Goal: Register for event/course

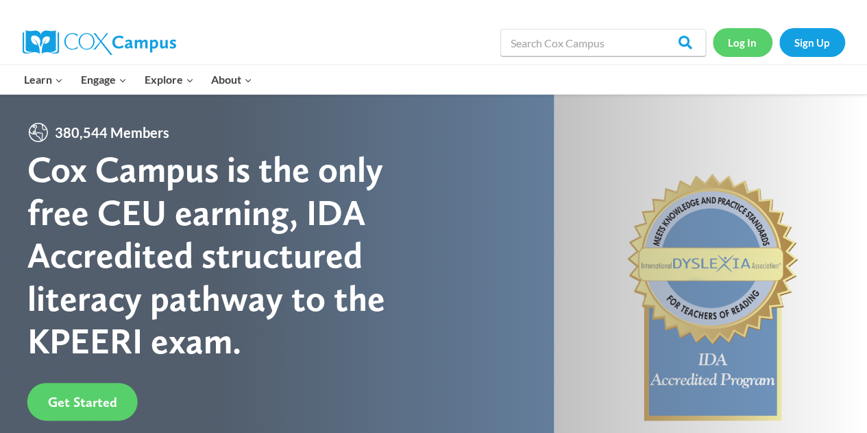
click at [740, 56] on link "Log In" at bounding box center [743, 42] width 60 height 28
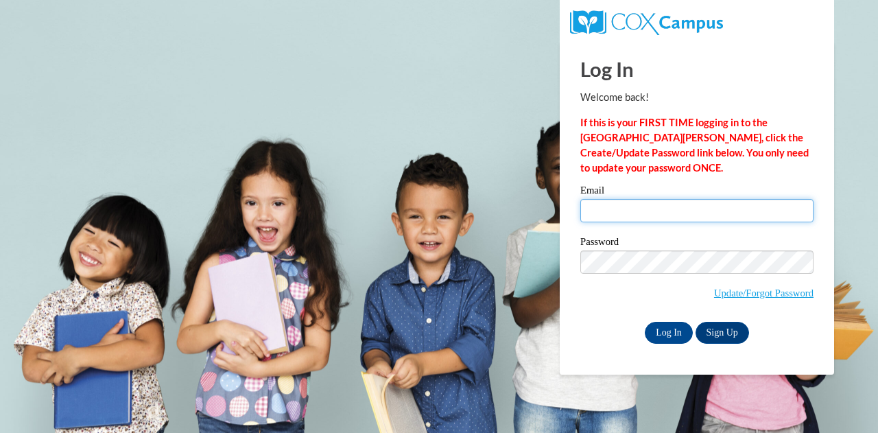
click at [655, 208] on input "Email" at bounding box center [696, 210] width 233 height 23
type input "marshan.beiley@rusd.org"
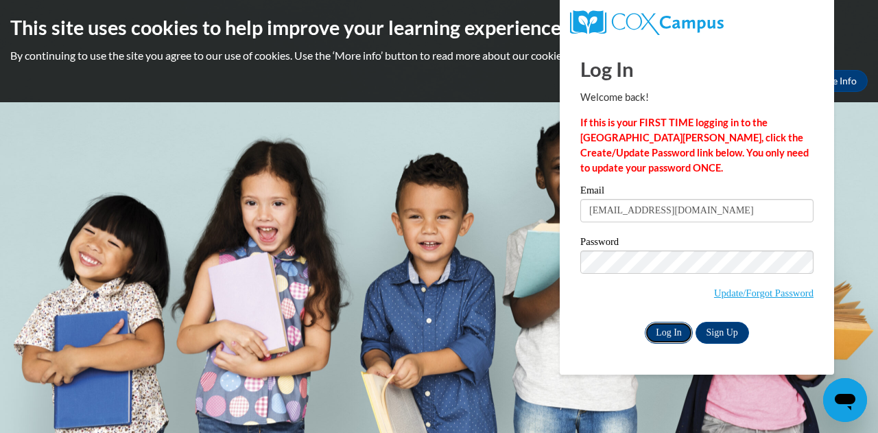
click at [662, 329] on input "Log In" at bounding box center [668, 333] width 48 height 22
click at [661, 326] on input "Log In" at bounding box center [668, 333] width 48 height 22
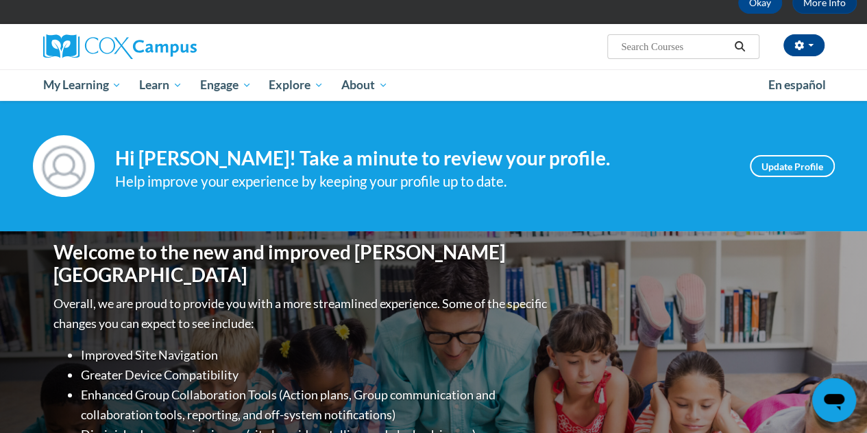
scroll to position [80, 0]
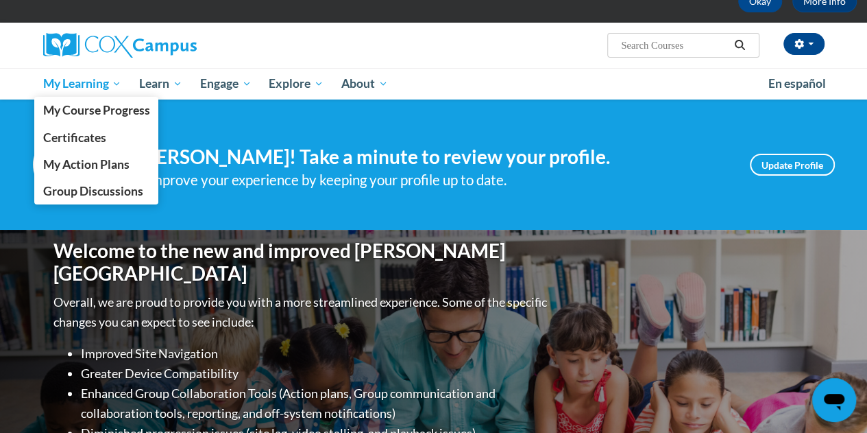
click at [79, 88] on span "My Learning" at bounding box center [82, 83] width 79 height 16
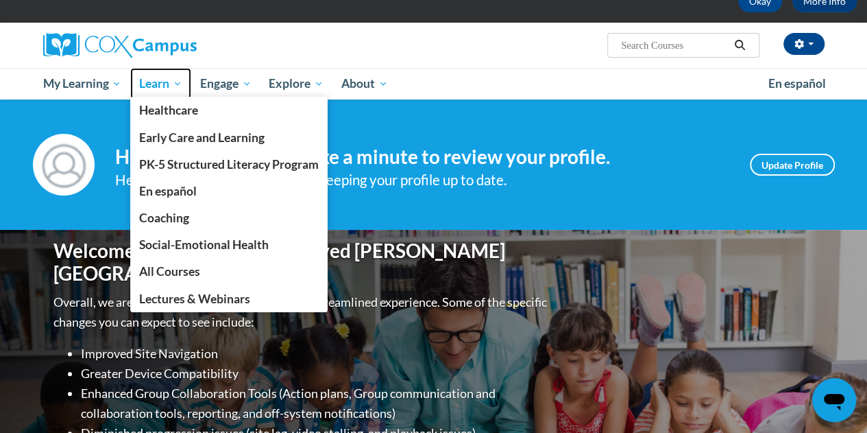
click at [158, 82] on span "Learn" at bounding box center [160, 83] width 43 height 16
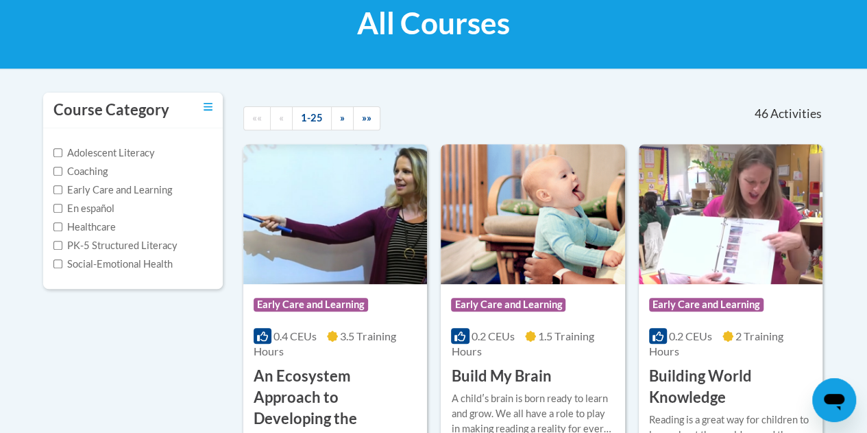
scroll to position [218, 0]
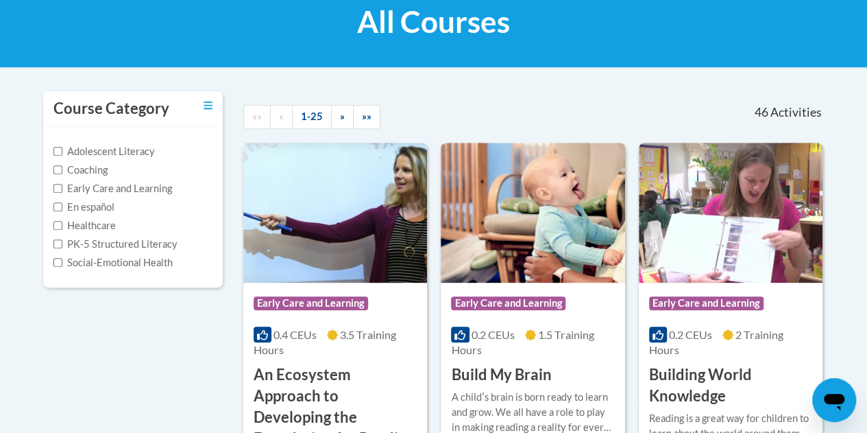
click at [135, 250] on label "PK-5 Structured Literacy" at bounding box center [115, 244] width 124 height 15
click at [62, 248] on input "PK-5 Structured Literacy" at bounding box center [57, 243] width 9 height 9
checkbox input "true"
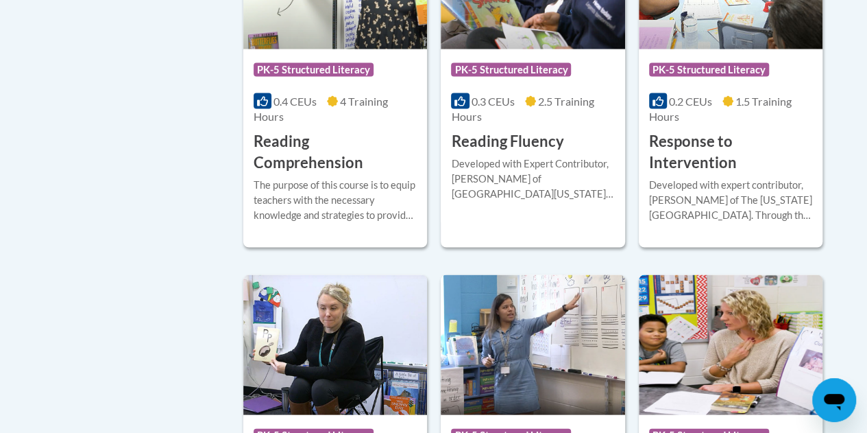
scroll to position [1223, 0]
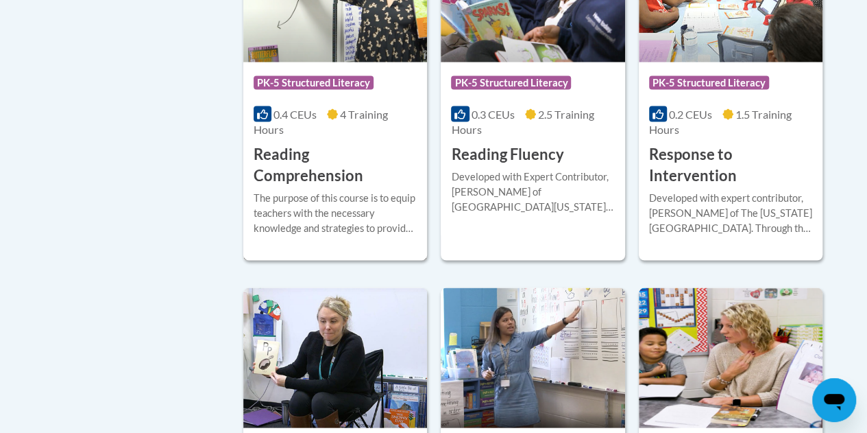
click at [291, 186] on div "More Info Enroll The purpose of this course is to equip teachers with the neces…" at bounding box center [335, 221] width 184 height 70
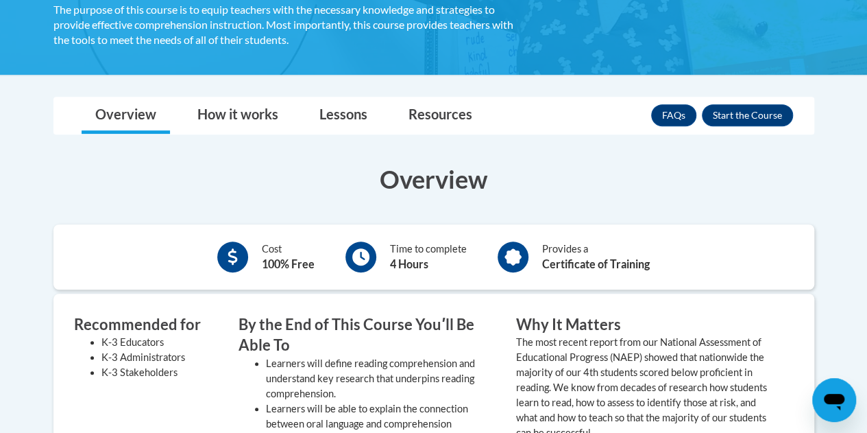
scroll to position [284, 0]
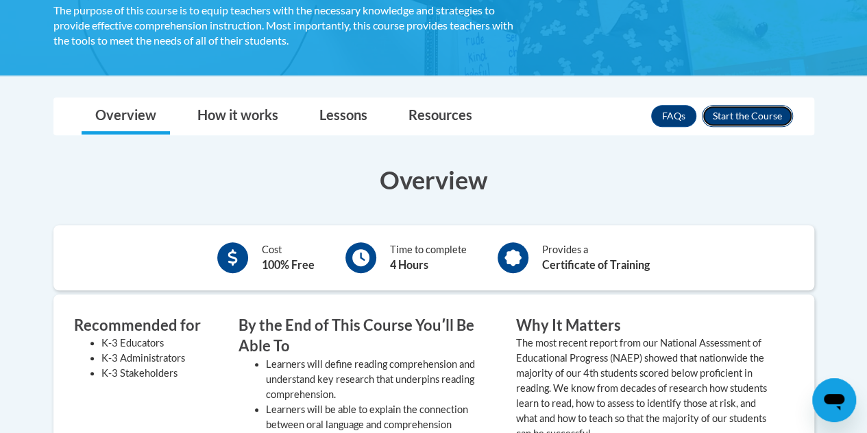
click at [745, 117] on button "Enroll" at bounding box center [747, 116] width 91 height 22
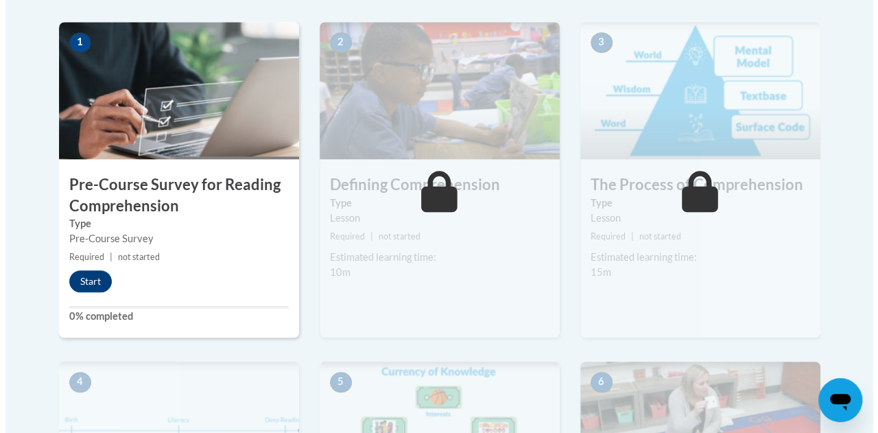
scroll to position [438, 0]
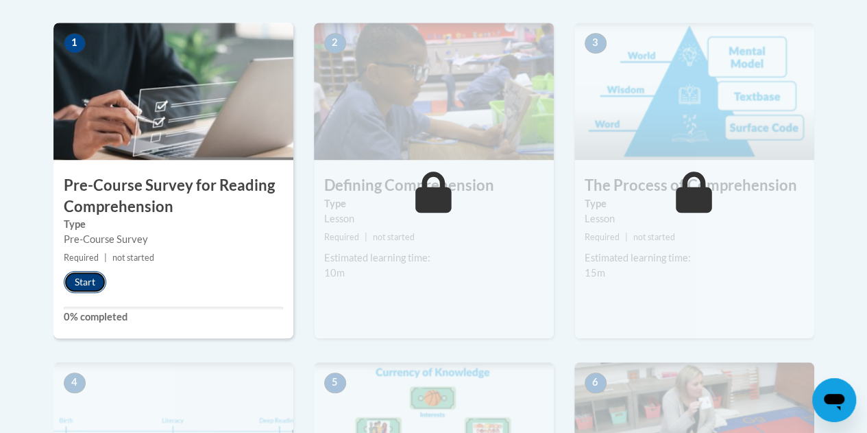
click at [88, 276] on button "Start" at bounding box center [85, 282] width 43 height 22
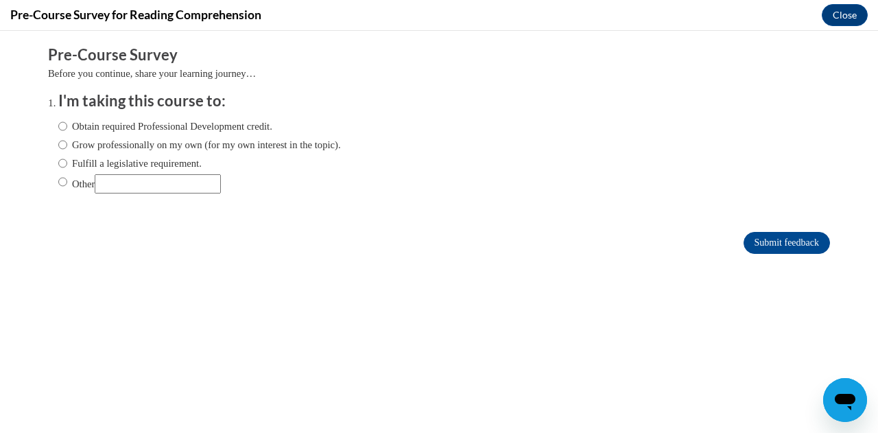
scroll to position [0, 0]
click at [163, 165] on label "Fulfill a legislative requirement." at bounding box center [129, 163] width 143 height 15
click at [67, 165] on input "Fulfill a legislative requirement." at bounding box center [62, 163] width 9 height 15
radio input "true"
click at [746, 252] on input "Submit feedback" at bounding box center [786, 243] width 86 height 22
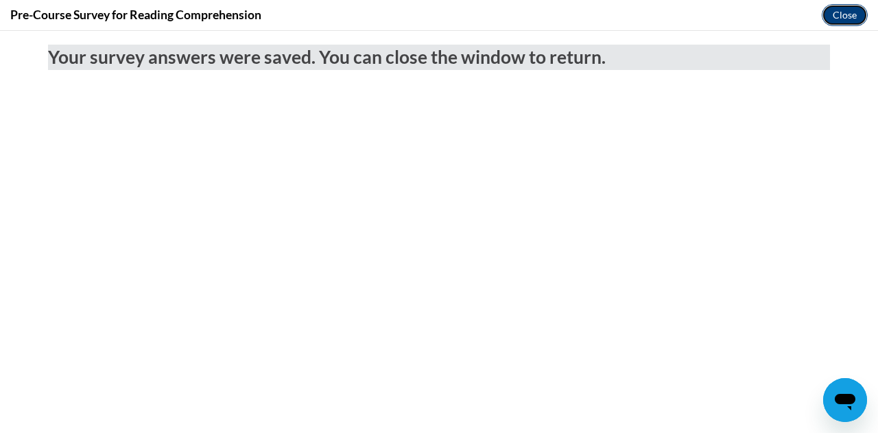
click at [846, 19] on button "Close" at bounding box center [844, 15] width 46 height 22
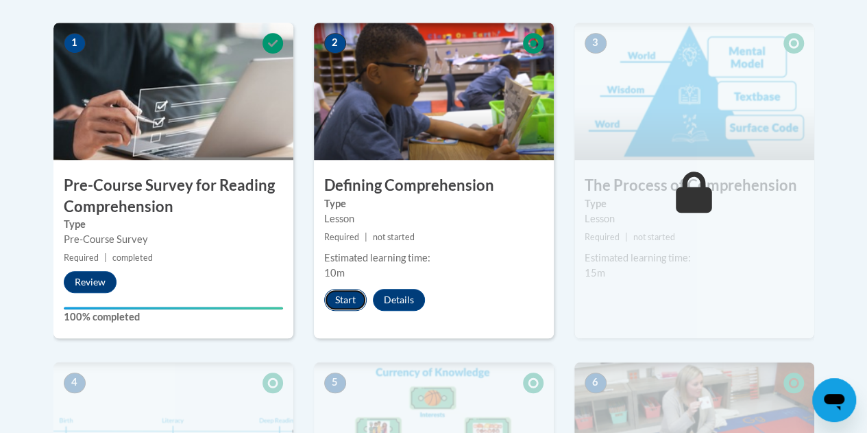
click at [335, 289] on button "Start" at bounding box center [345, 300] width 43 height 22
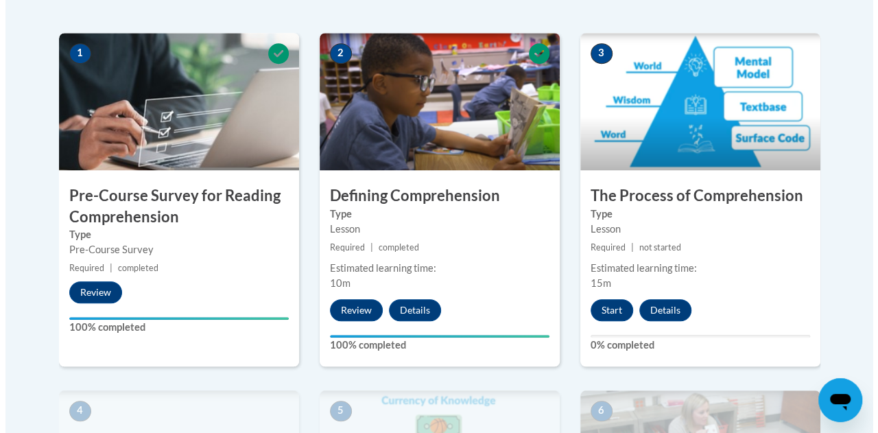
scroll to position [433, 0]
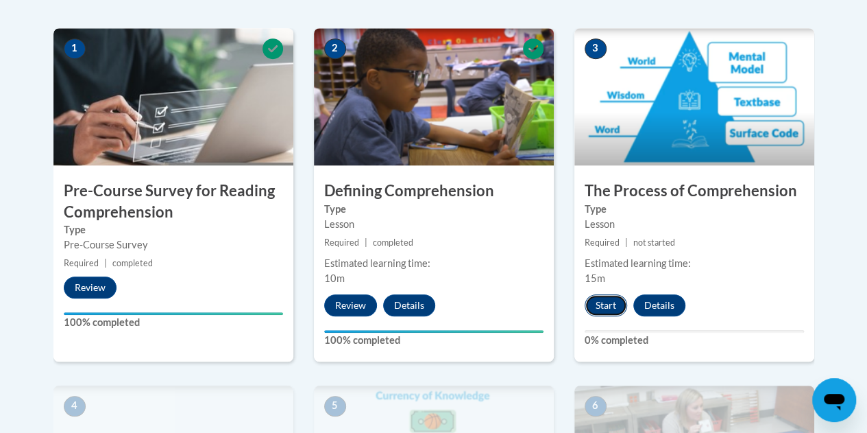
click at [603, 311] on button "Start" at bounding box center [606, 305] width 43 height 22
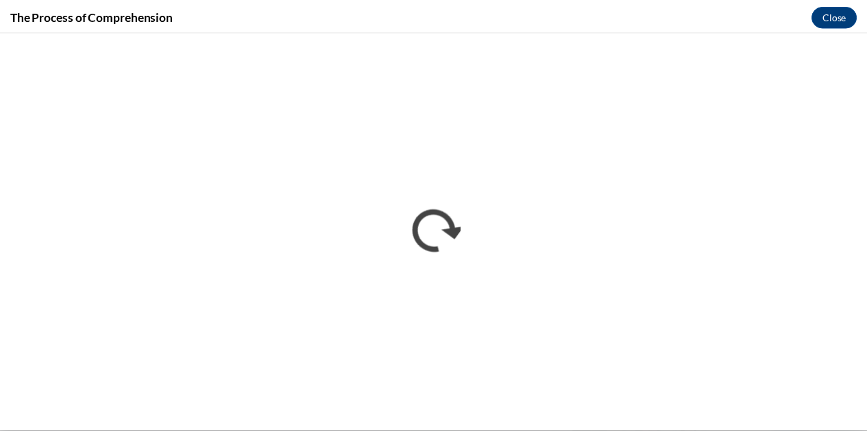
scroll to position [0, 0]
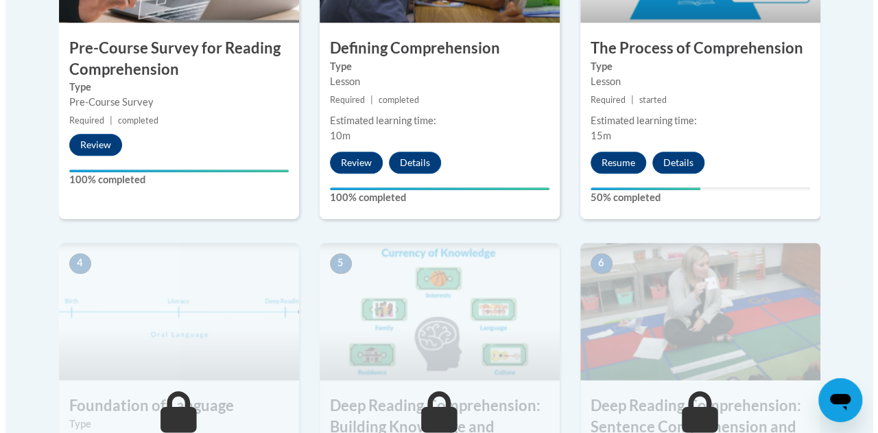
scroll to position [575, 0]
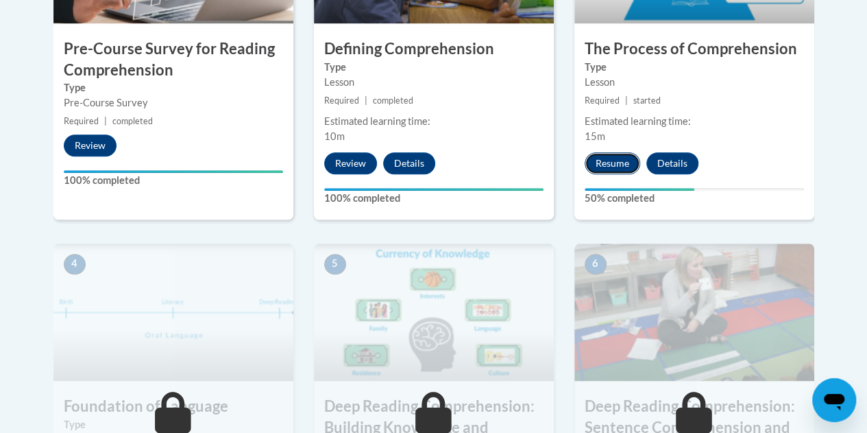
click at [621, 152] on button "Resume" at bounding box center [613, 163] width 56 height 22
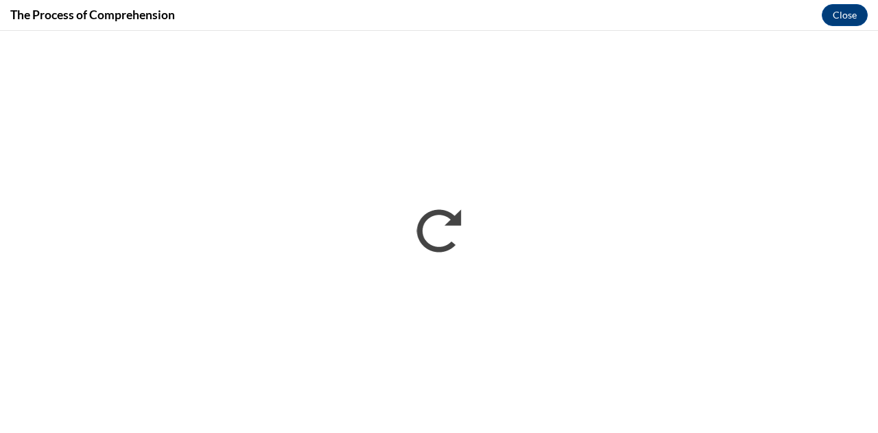
scroll to position [0, 0]
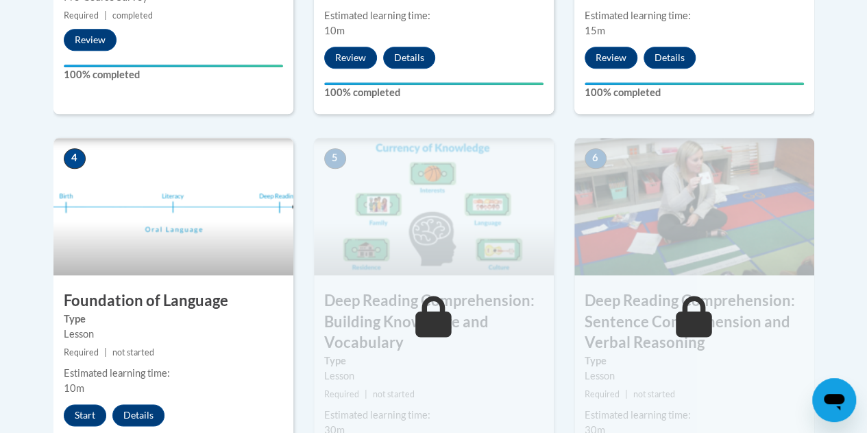
scroll to position [686, 0]
